Goal: Transaction & Acquisition: Purchase product/service

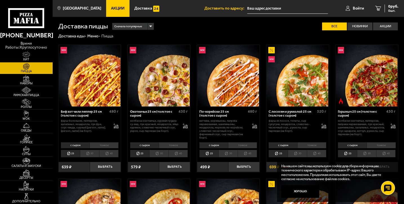
click at [116, 6] on span "Акции" at bounding box center [118, 8] width 14 height 4
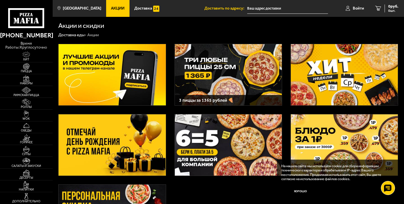
scroll to position [4, 0]
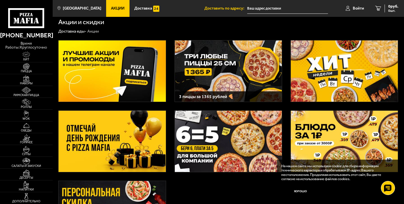
click at [199, 195] on div "3 пиццы за 1365 рублей 🍕" at bounding box center [228, 144] width 351 height 221
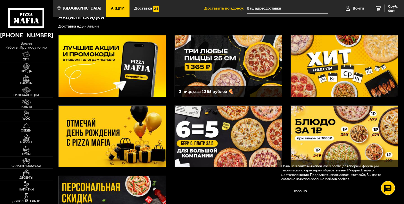
scroll to position [9, 0]
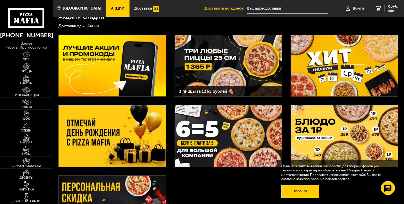
click at [296, 191] on button "Хорошо" at bounding box center [300, 191] width 38 height 13
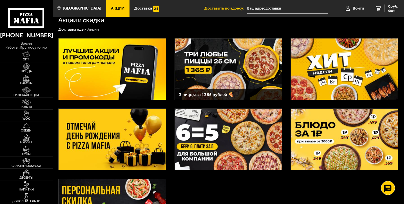
scroll to position [0, 0]
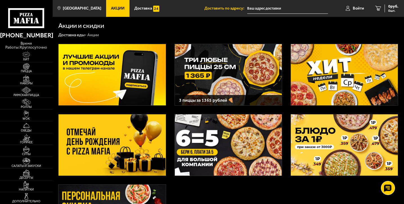
click at [117, 143] on img at bounding box center [112, 145] width 107 height 61
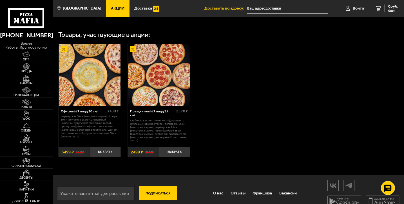
scroll to position [296, 0]
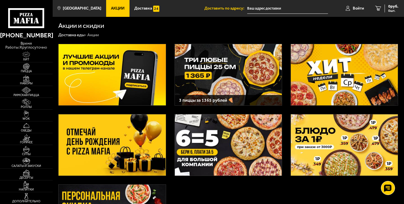
click at [221, 88] on img at bounding box center [228, 74] width 107 height 61
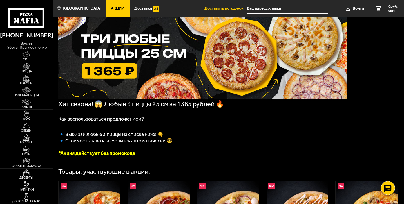
scroll to position [29, 0]
